Goal: Task Accomplishment & Management: Manage account settings

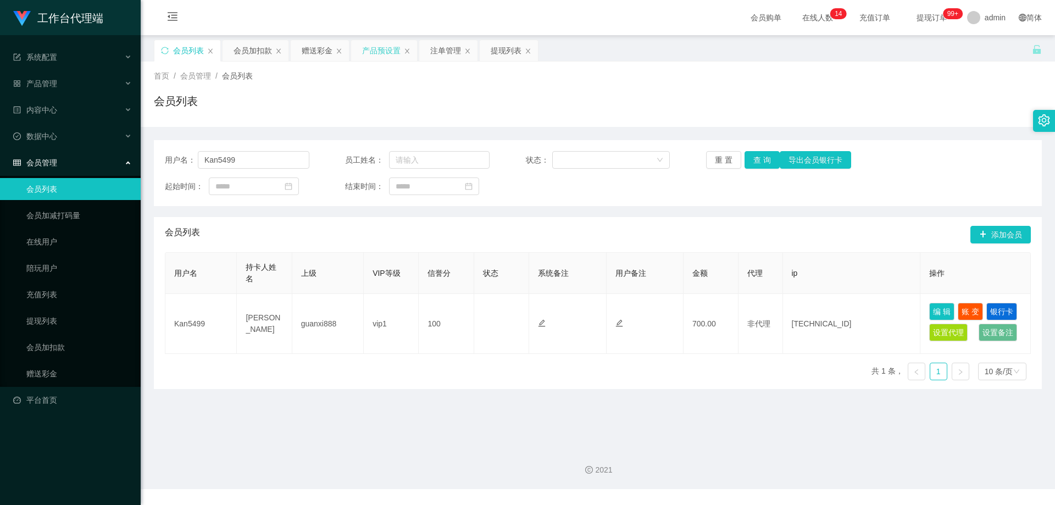
click at [377, 49] on div "产品预设置" at bounding box center [381, 50] width 38 height 21
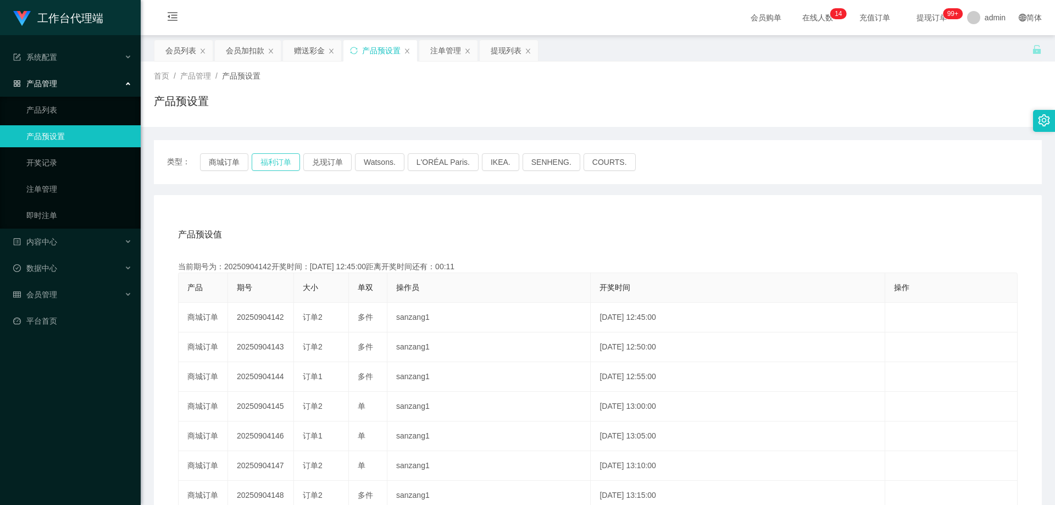
click at [282, 161] on button "福利订单" at bounding box center [276, 162] width 48 height 18
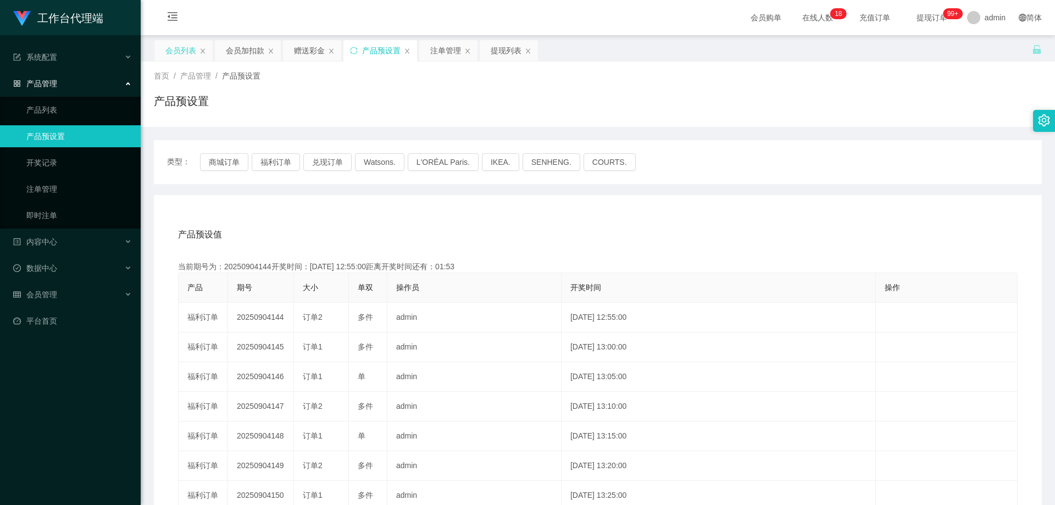
click at [187, 47] on div "会员列表" at bounding box center [180, 50] width 31 height 21
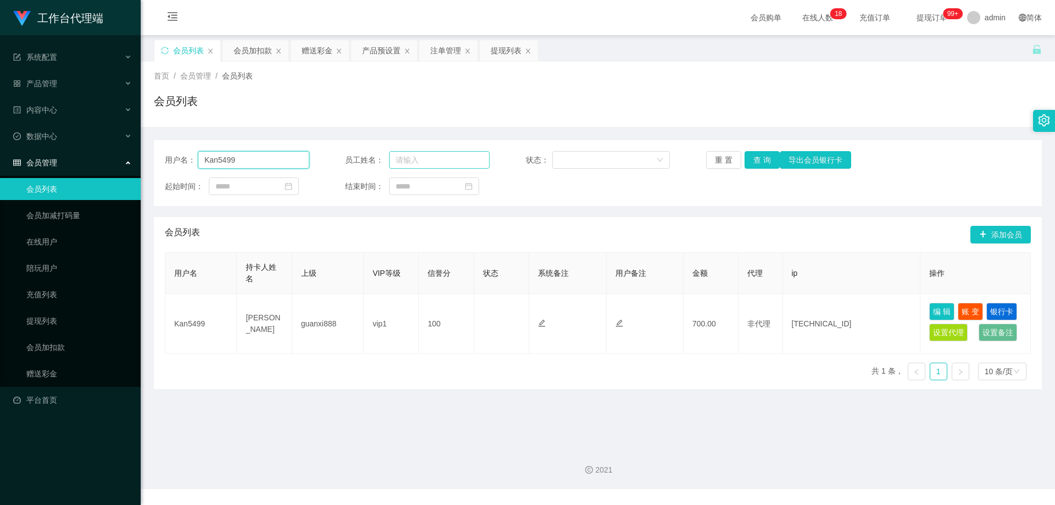
drag, startPoint x: 251, startPoint y: 157, endPoint x: 396, endPoint y: 155, distance: 145.0
click at [182, 152] on div "用户名： Kan5499" at bounding box center [237, 160] width 144 height 18
click at [759, 157] on button "查 询" at bounding box center [761, 160] width 35 height 18
click at [756, 164] on button "查 询" at bounding box center [761, 160] width 35 height 18
click at [919, 18] on span "提现订单 99+" at bounding box center [932, 18] width 42 height 8
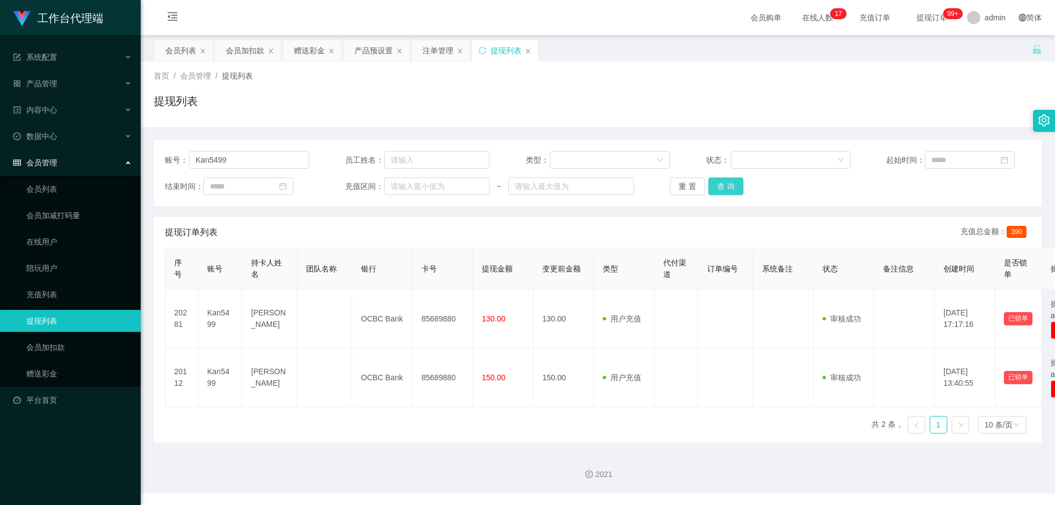
click at [725, 187] on button "查 询" at bounding box center [725, 186] width 35 height 18
click at [725, 187] on div "重 置 查 询" at bounding box center [742, 186] width 144 height 18
click at [725, 187] on button "查 询" at bounding box center [725, 186] width 35 height 18
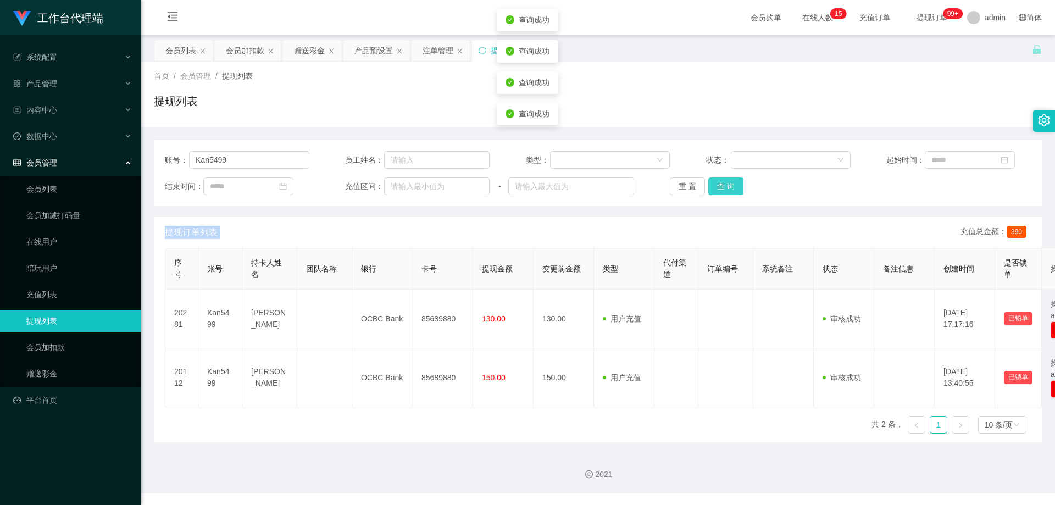
click at [725, 187] on div "重 置 查 询" at bounding box center [742, 186] width 144 height 18
click at [717, 104] on div "提现列表" at bounding box center [598, 105] width 888 height 25
click at [608, 82] on div "首页 / 会员管理 / 提现列表 / 提现列表" at bounding box center [598, 94] width 888 height 48
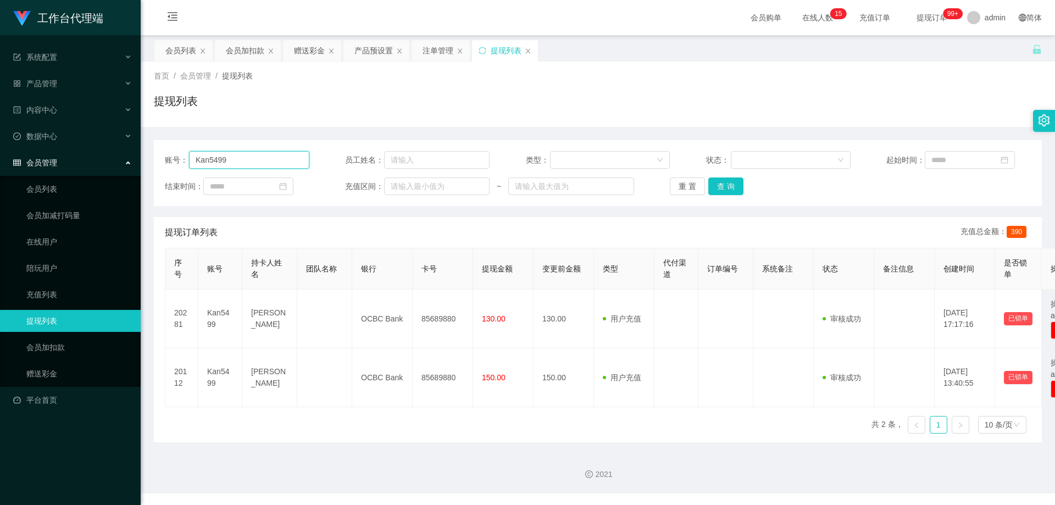
click at [132, 163] on section "工作台代理端 系统配置 产品管理 产品列表 产品预设置 开奖记录 注单管理 即时注单 内容中心 数据中心 会员管理 会员列表 会员加减打码量 在线用户 陪玩用…" at bounding box center [527, 246] width 1055 height 493
click at [419, 123] on div "首页 / 会员管理 / 提现列表 / 提现列表" at bounding box center [598, 94] width 914 height 65
click at [267, 163] on input "Kan5499" at bounding box center [249, 160] width 120 height 18
click at [731, 190] on button "查 询" at bounding box center [725, 186] width 35 height 18
click at [731, 190] on div "重 置 查 询" at bounding box center [742, 186] width 144 height 18
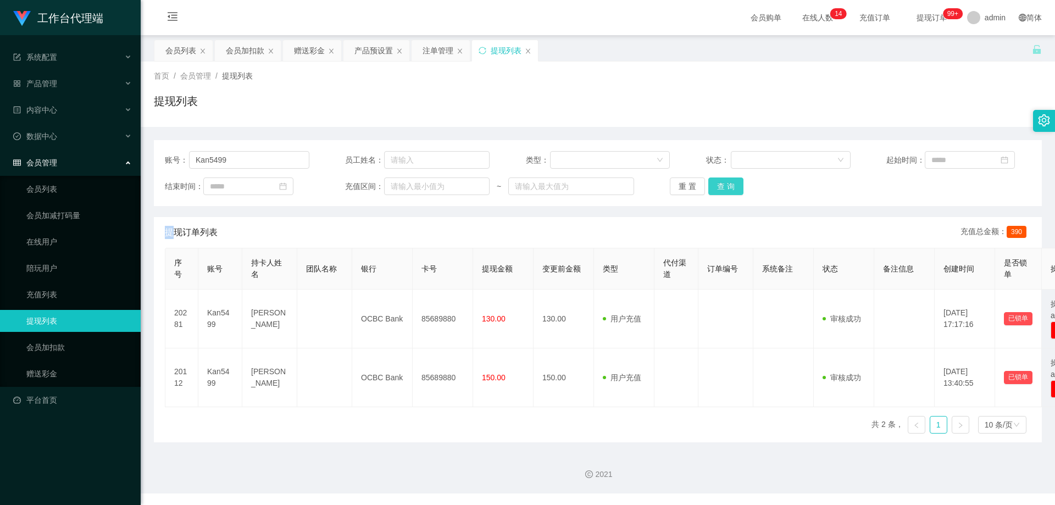
click at [731, 190] on button "查 询" at bounding box center [725, 186] width 35 height 18
click at [731, 190] on div "重 置 查 询" at bounding box center [742, 186] width 144 height 18
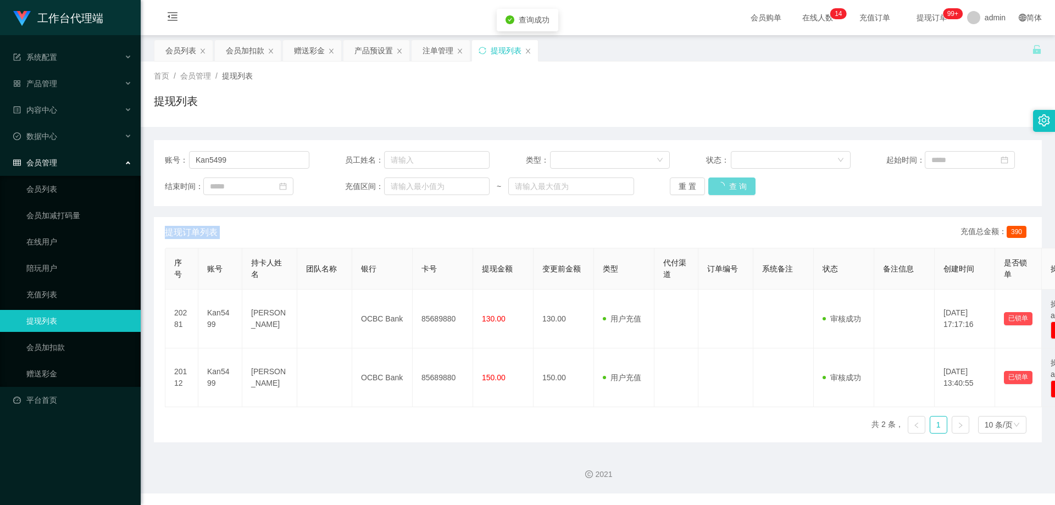
click at [731, 190] on div "重 置 查 询" at bounding box center [742, 186] width 144 height 18
click at [730, 188] on div "重 置 查 询" at bounding box center [742, 186] width 144 height 18
click at [731, 180] on button "查 询" at bounding box center [725, 186] width 35 height 18
click at [731, 180] on div "重 置 查 询" at bounding box center [742, 186] width 144 height 18
drag, startPoint x: 503, startPoint y: 88, endPoint x: 493, endPoint y: 86, distance: 9.6
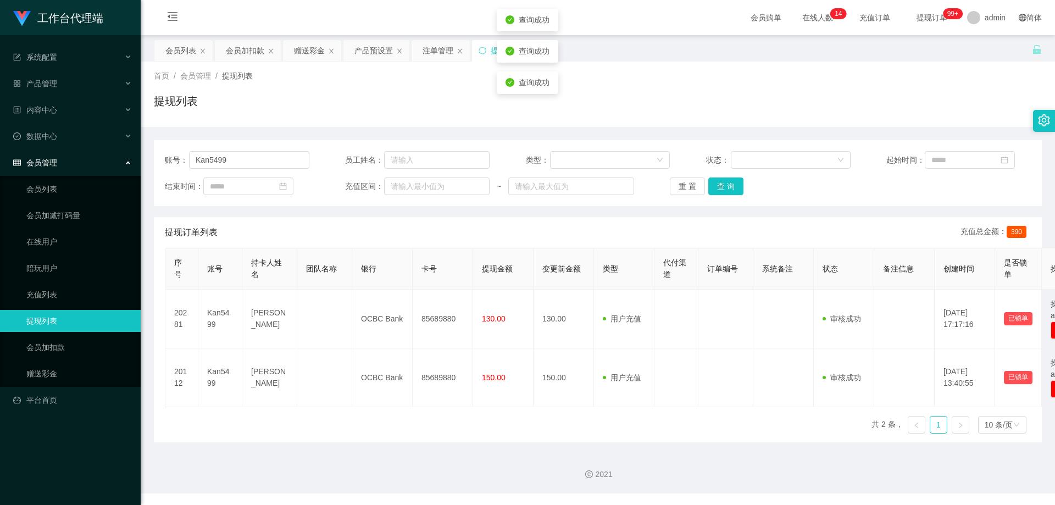
click at [503, 88] on div "查询成功" at bounding box center [528, 82] width 62 height 23
click at [441, 49] on div "注单管理" at bounding box center [437, 50] width 31 height 21
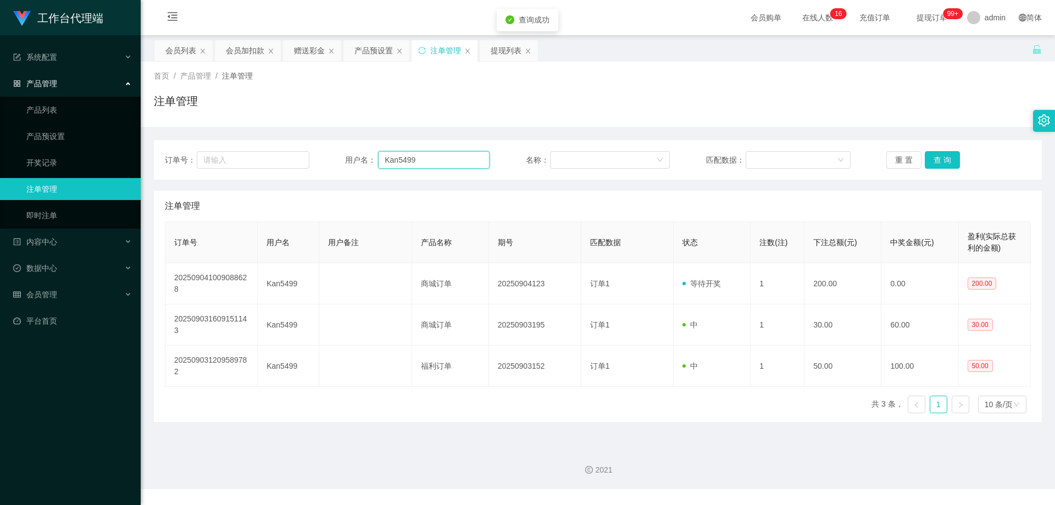
drag, startPoint x: 449, startPoint y: 160, endPoint x: 386, endPoint y: 159, distance: 62.6
click at [357, 157] on div "用户名： Kan5499" at bounding box center [417, 160] width 144 height 18
click at [943, 164] on button "查 询" at bounding box center [942, 160] width 35 height 18
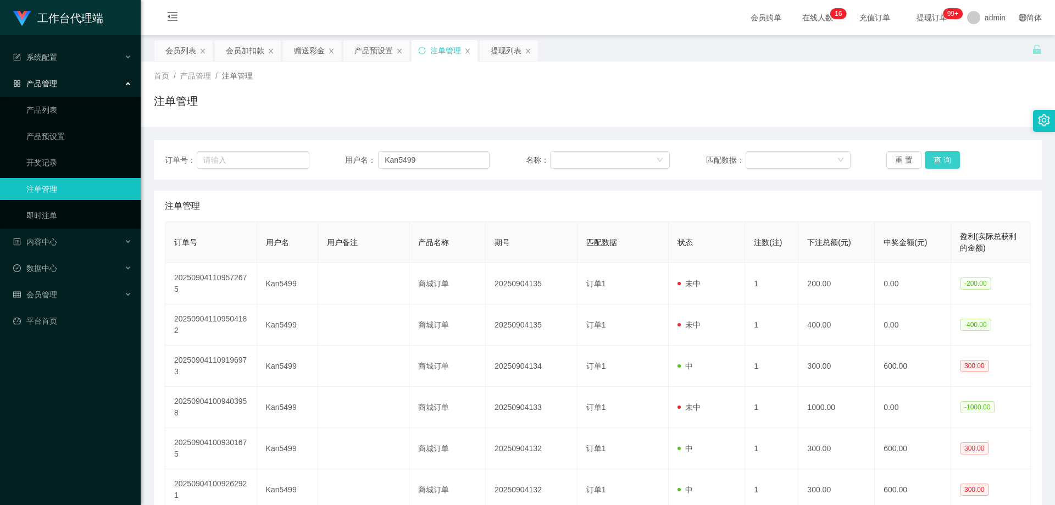
click at [943, 159] on button "查 询" at bounding box center [942, 160] width 35 height 18
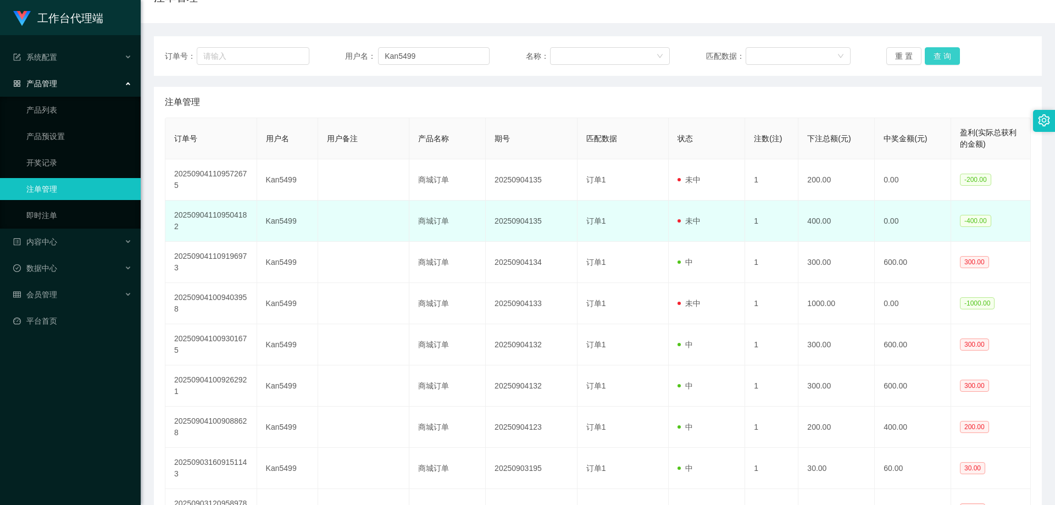
scroll to position [110, 0]
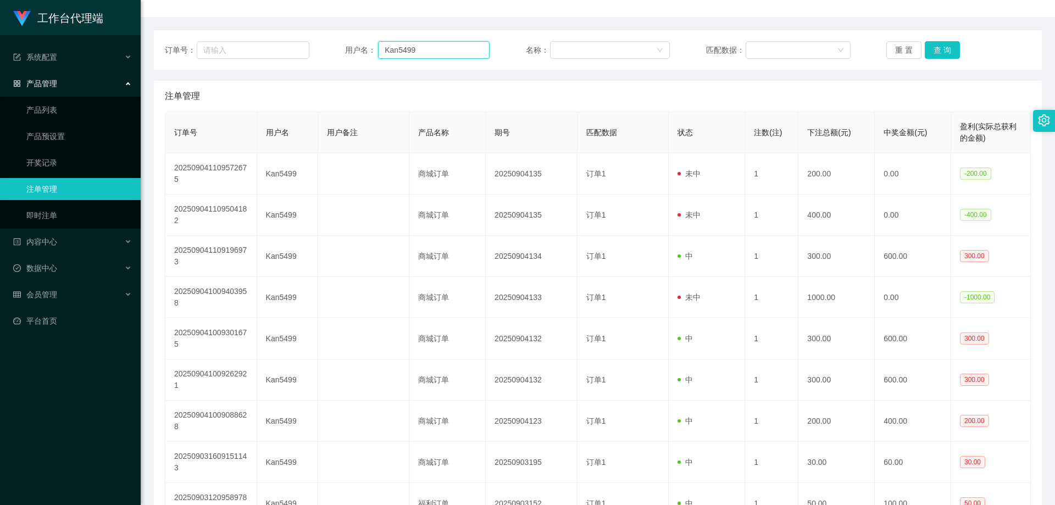
click at [449, 43] on input "Kan5499" at bounding box center [434, 50] width 112 height 18
click at [445, 47] on input "Kan5499" at bounding box center [434, 50] width 112 height 18
drag, startPoint x: 428, startPoint y: 48, endPoint x: 353, endPoint y: 46, distance: 75.3
click at [353, 46] on div "用户名： Kan5499" at bounding box center [417, 50] width 144 height 18
click at [455, 54] on input "Kan5499" at bounding box center [434, 50] width 112 height 18
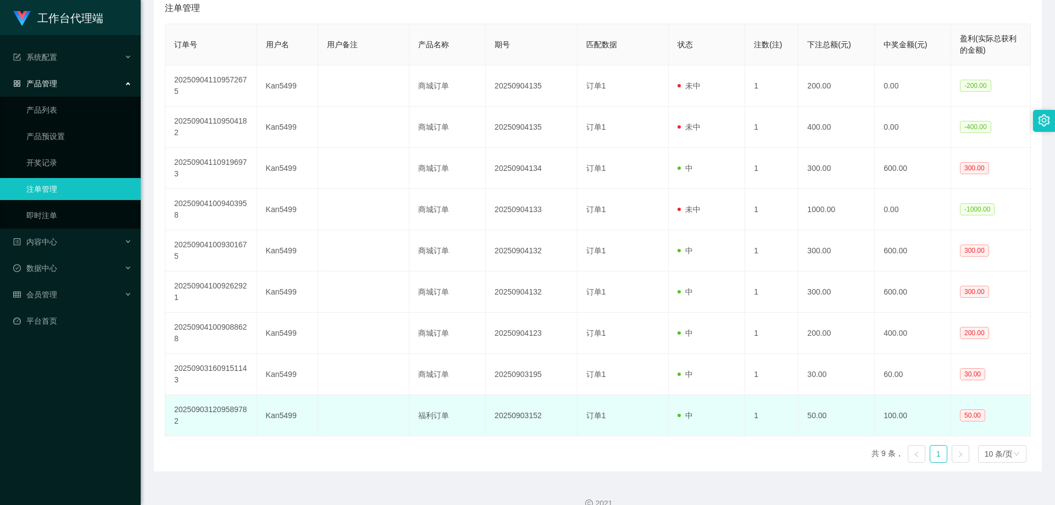
scroll to position [215, 0]
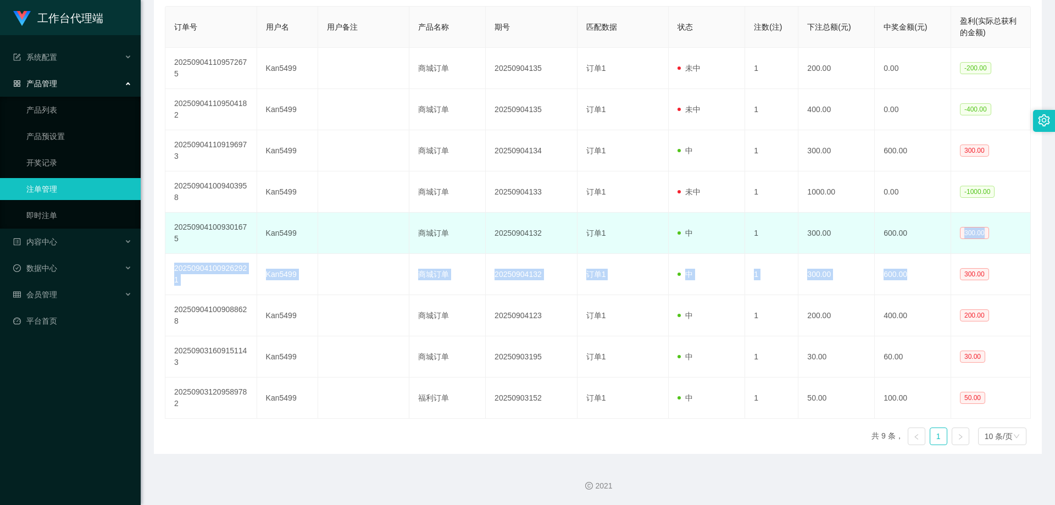
drag, startPoint x: 933, startPoint y: 257, endPoint x: 936, endPoint y: 238, distance: 18.8
click at [936, 238] on tbody "202509041109572675 Kan5499 商城订单 20250904135 订单1 未中 1 200.00 0.00 -200.00 202509…" at bounding box center [597, 233] width 865 height 371
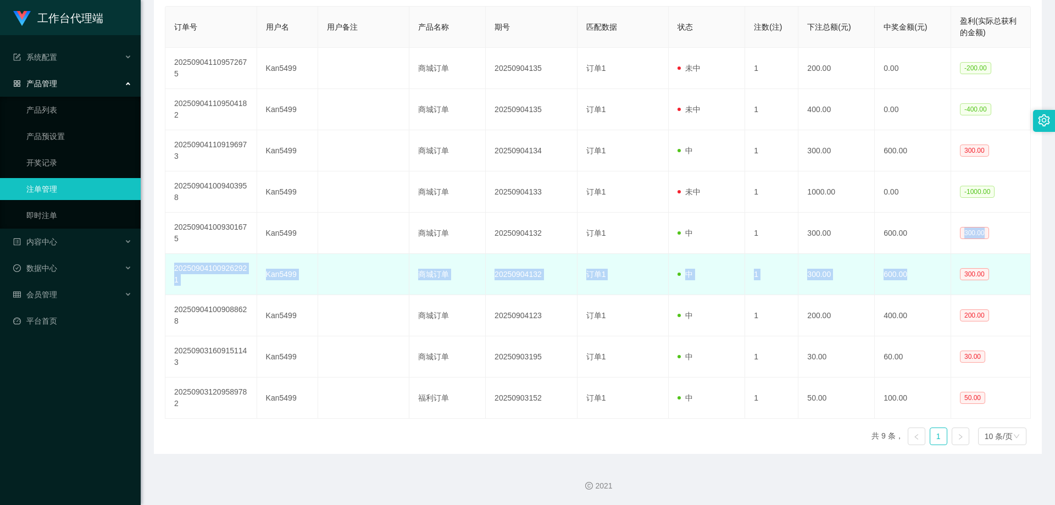
click at [915, 264] on td "600.00" at bounding box center [913, 274] width 76 height 41
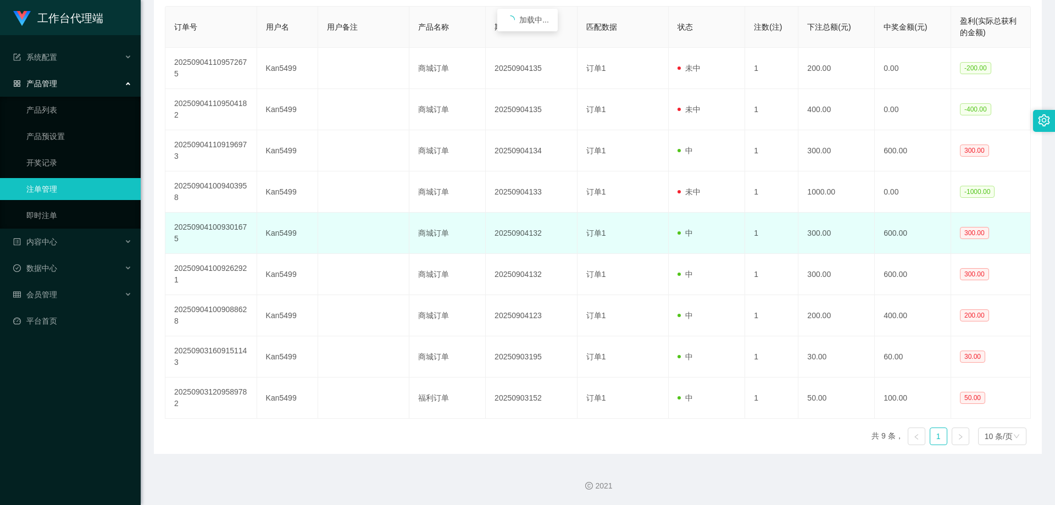
scroll to position [0, 0]
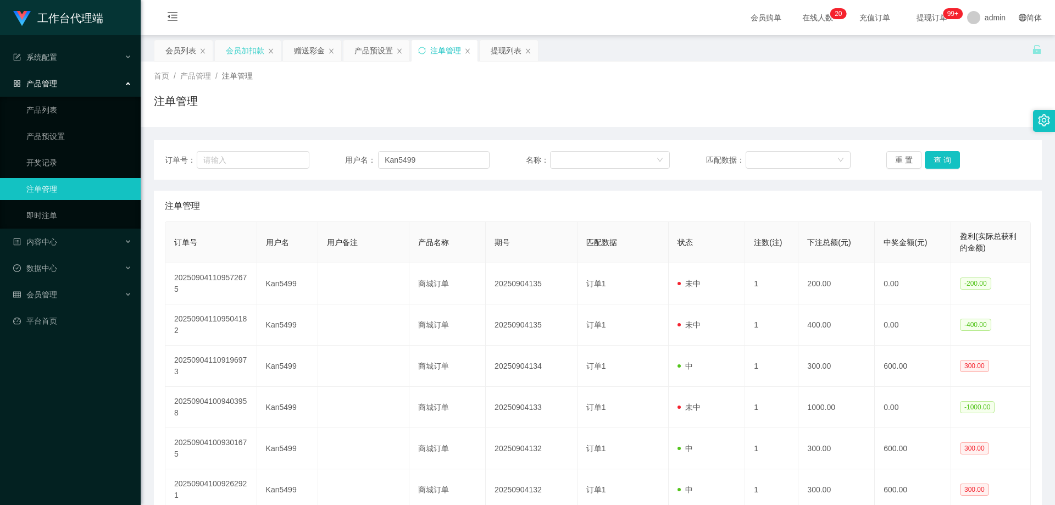
click at [246, 50] on div "会员加扣款" at bounding box center [245, 50] width 38 height 21
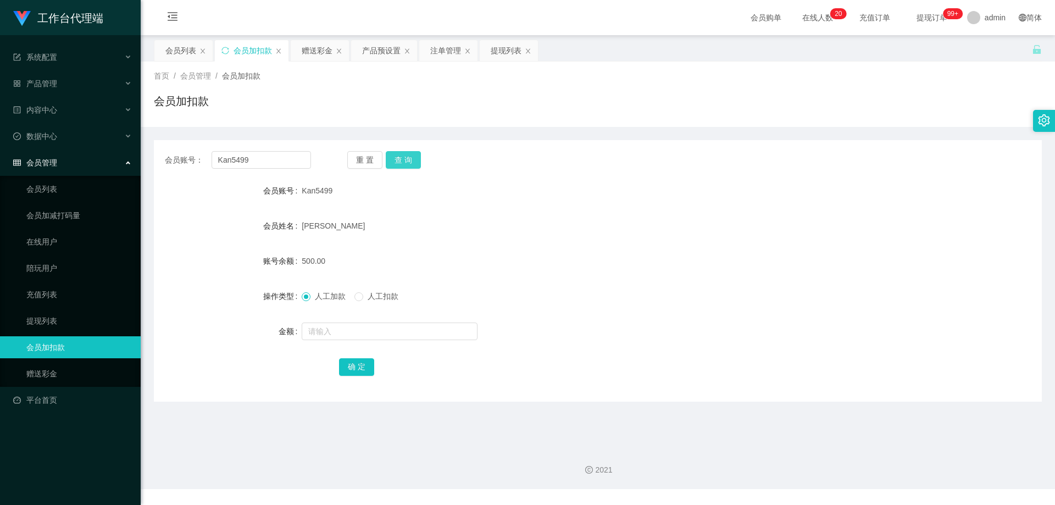
click at [404, 160] on button "查 询" at bounding box center [403, 160] width 35 height 18
click at [384, 334] on input "text" at bounding box center [390, 331] width 176 height 18
paste input "Kan5499"
type input "Kan5499"
drag, startPoint x: 298, startPoint y: 326, endPoint x: 292, endPoint y: 326, distance: 6.0
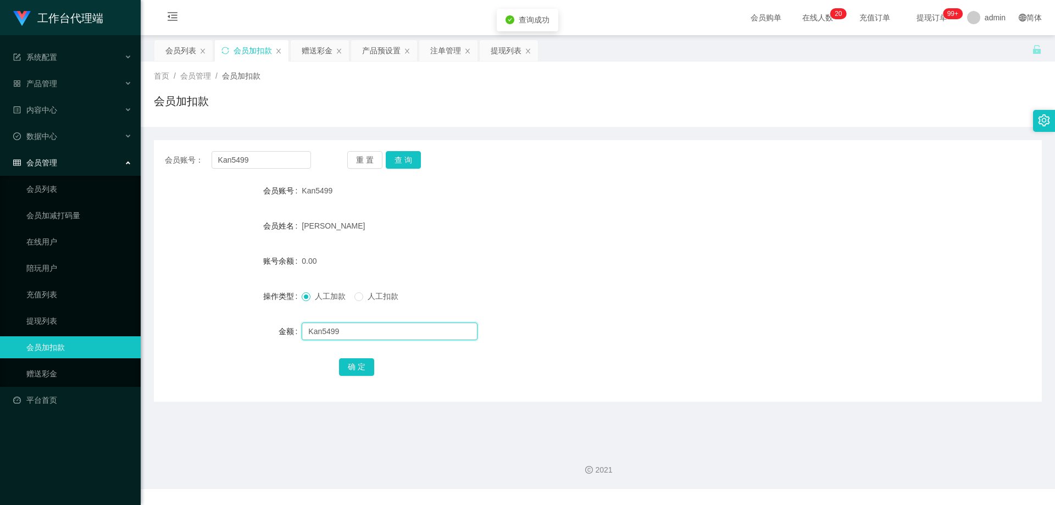
click at [292, 326] on div "金额 Kan5499" at bounding box center [598, 331] width 888 height 22
type input "700"
click at [347, 368] on button "确 定" at bounding box center [356, 367] width 35 height 18
click at [503, 225] on div "[PERSON_NAME]" at bounding box center [561, 226] width 518 height 22
click at [439, 41] on div "注单管理" at bounding box center [445, 50] width 31 height 21
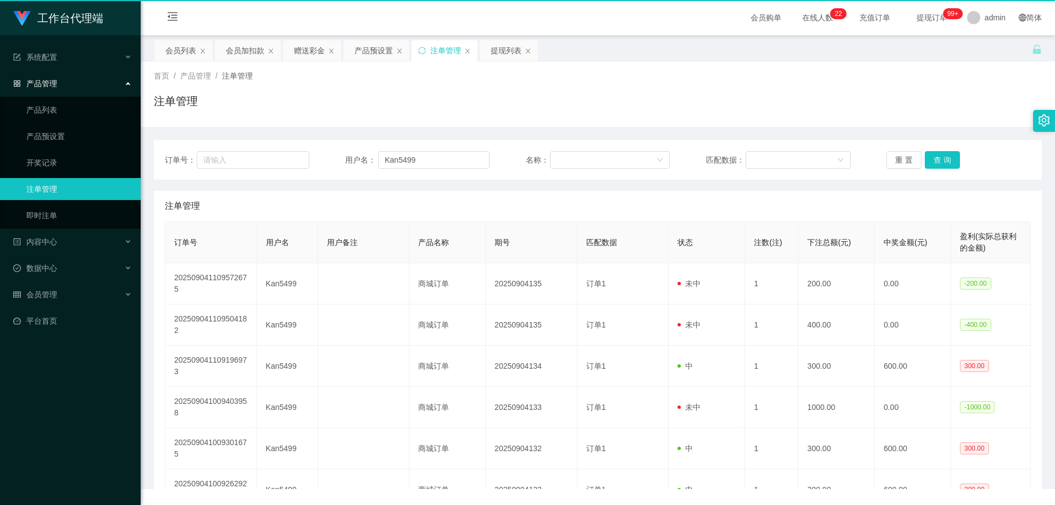
click at [439, 51] on div "注单管理" at bounding box center [445, 50] width 31 height 21
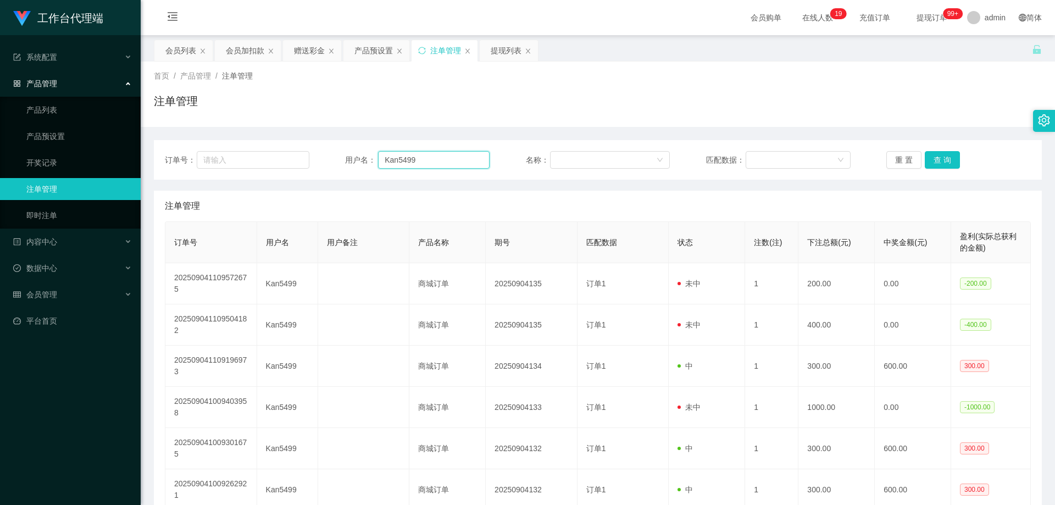
click at [452, 155] on input "Kan5499" at bounding box center [434, 160] width 112 height 18
drag, startPoint x: 425, startPoint y: 157, endPoint x: 346, endPoint y: 151, distance: 79.8
click at [346, 151] on div "用户名： Kan5499" at bounding box center [417, 160] width 144 height 18
click at [461, 105] on div "注单管理" at bounding box center [598, 105] width 888 height 25
click at [174, 46] on div "会员列表" at bounding box center [180, 50] width 31 height 21
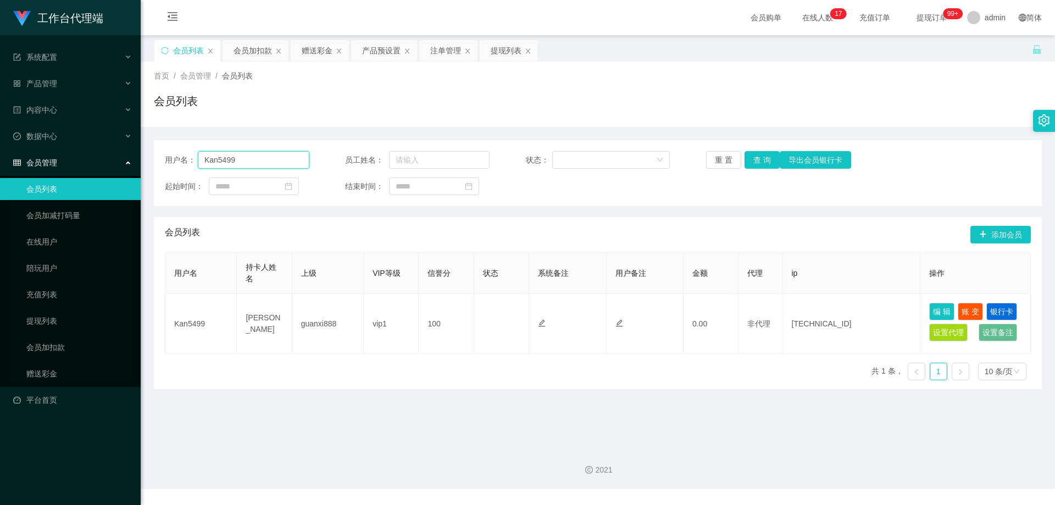
click at [277, 157] on input "Kan5499" at bounding box center [254, 160] width 112 height 18
click at [755, 163] on button "查 询" at bounding box center [761, 160] width 35 height 18
click at [755, 163] on div "重 置 查 询 导出会员银行卡" at bounding box center [778, 160] width 144 height 18
click at [755, 163] on button "查 询" at bounding box center [761, 160] width 35 height 18
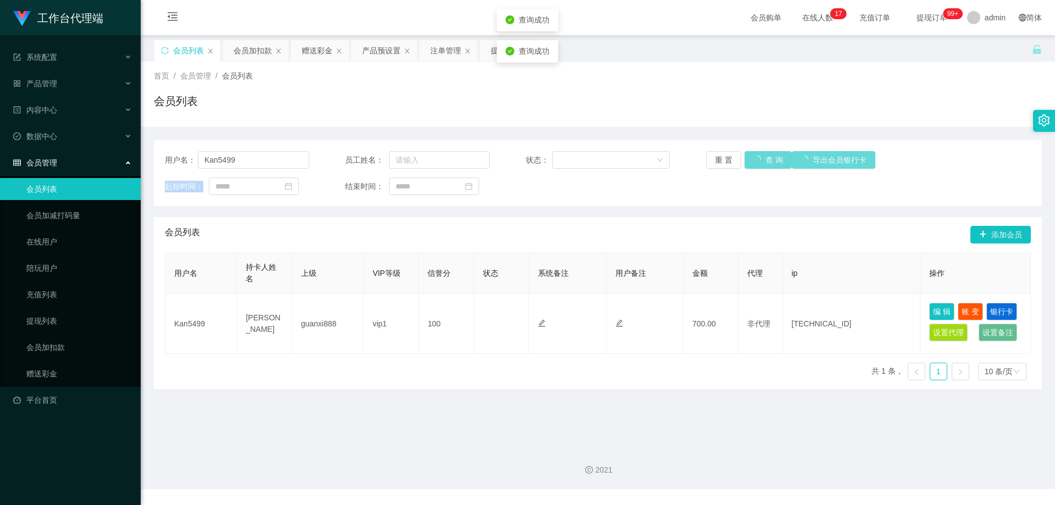
click at [755, 163] on div "重 置 查 询 导出会员银行卡" at bounding box center [778, 160] width 144 height 18
click at [755, 163] on button "查 询" at bounding box center [761, 160] width 35 height 18
click at [755, 163] on div "重 置 查 询 导出会员银行卡" at bounding box center [778, 160] width 144 height 18
click at [755, 163] on button "查 询" at bounding box center [761, 160] width 35 height 18
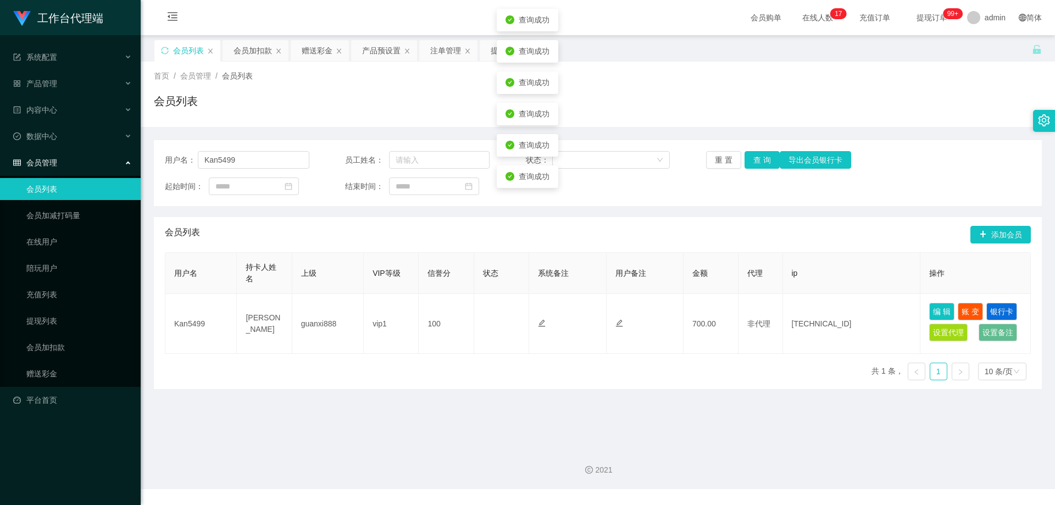
click at [691, 122] on div "首页 / 会员管理 / 会员列表 / 会员列表" at bounding box center [598, 94] width 914 height 65
click at [248, 51] on div "会员加扣款" at bounding box center [252, 50] width 38 height 21
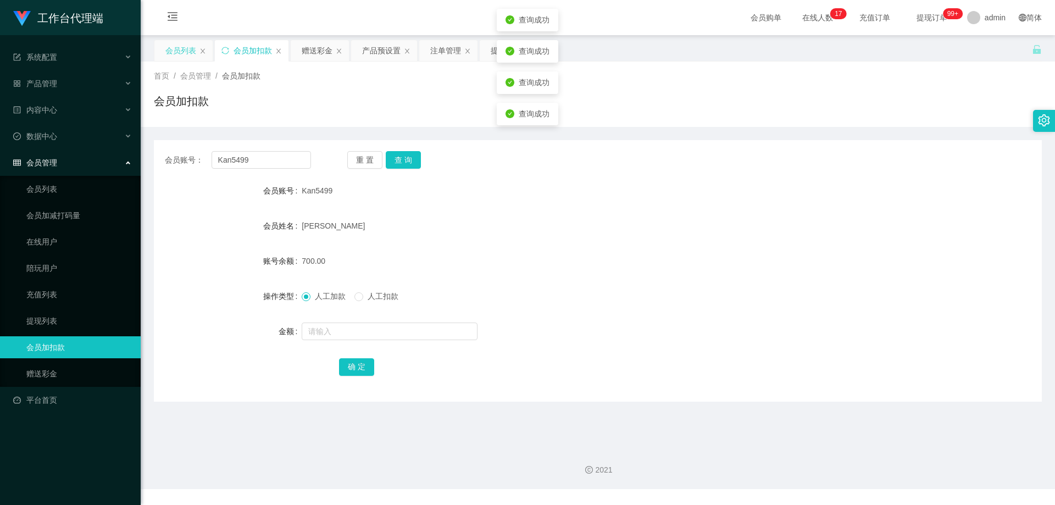
click at [191, 50] on div "会员列表" at bounding box center [180, 50] width 31 height 21
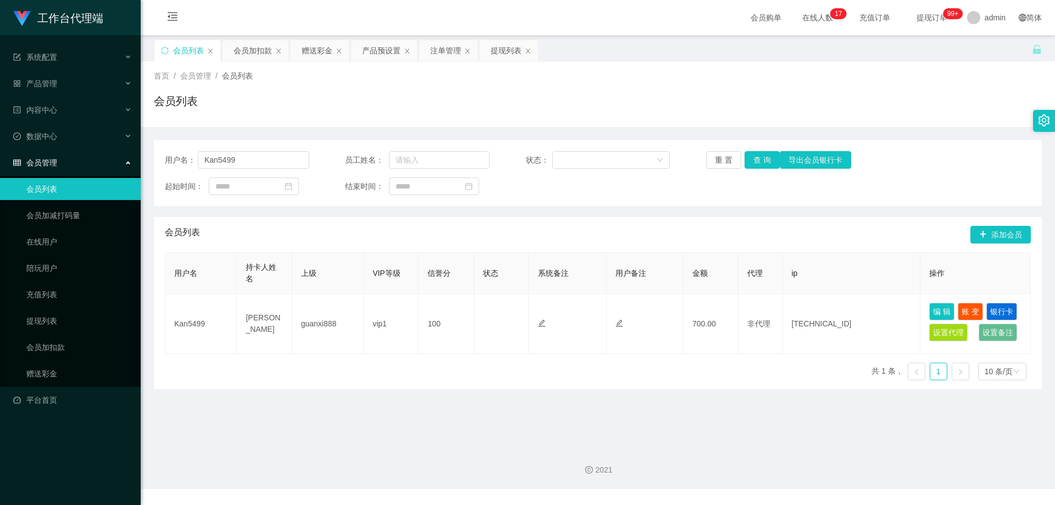
click at [591, 105] on div "会员列表" at bounding box center [598, 105] width 888 height 25
click at [769, 160] on button "查 询" at bounding box center [761, 160] width 35 height 18
click at [758, 160] on button "查 询" at bounding box center [761, 160] width 35 height 18
click at [758, 160] on div "重 置 查 询 导出会员银行卡" at bounding box center [778, 160] width 144 height 18
click at [758, 160] on button "查 询" at bounding box center [761, 160] width 35 height 18
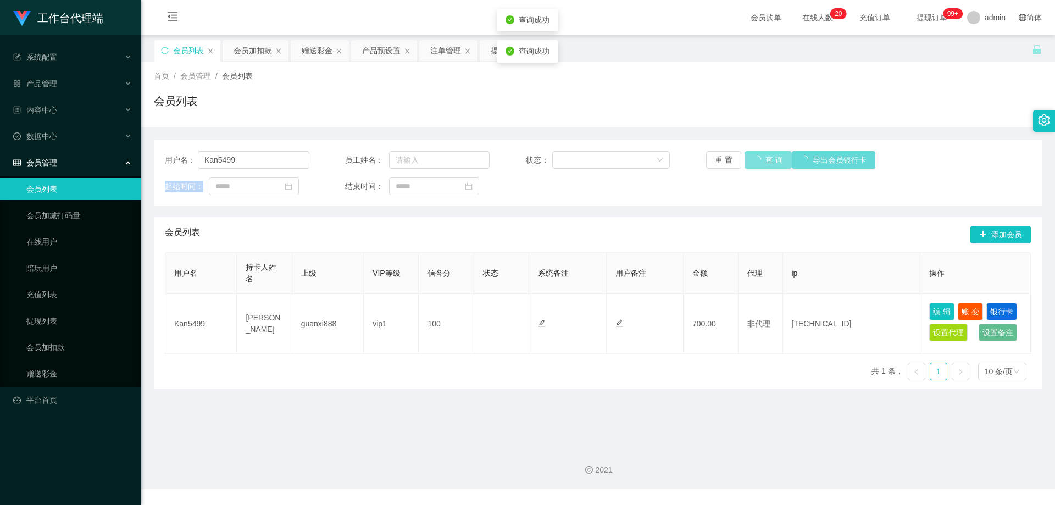
click at [758, 160] on div "重 置 查 询 导出会员银行卡" at bounding box center [778, 160] width 144 height 18
click at [758, 160] on button "查 询" at bounding box center [767, 160] width 47 height 18
click at [758, 160] on button "查 询" at bounding box center [761, 160] width 35 height 18
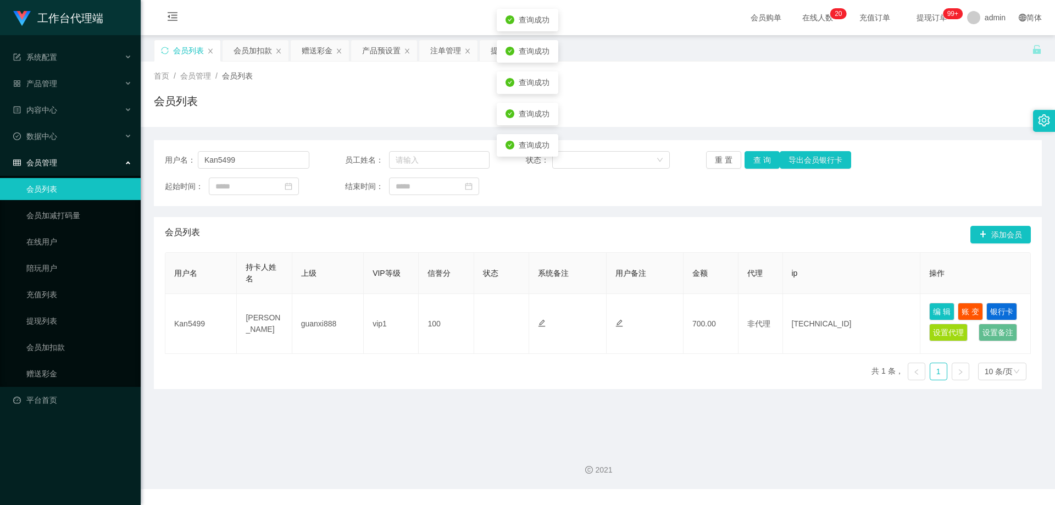
click at [753, 170] on div "用户名： Kan5499 员工姓名： 状态： 重 置 查 询 导出会员银行卡 起始时间： 结束时间：" at bounding box center [598, 173] width 888 height 66
click at [753, 166] on button "查 询" at bounding box center [761, 160] width 35 height 18
